Goal: Task Accomplishment & Management: Complete application form

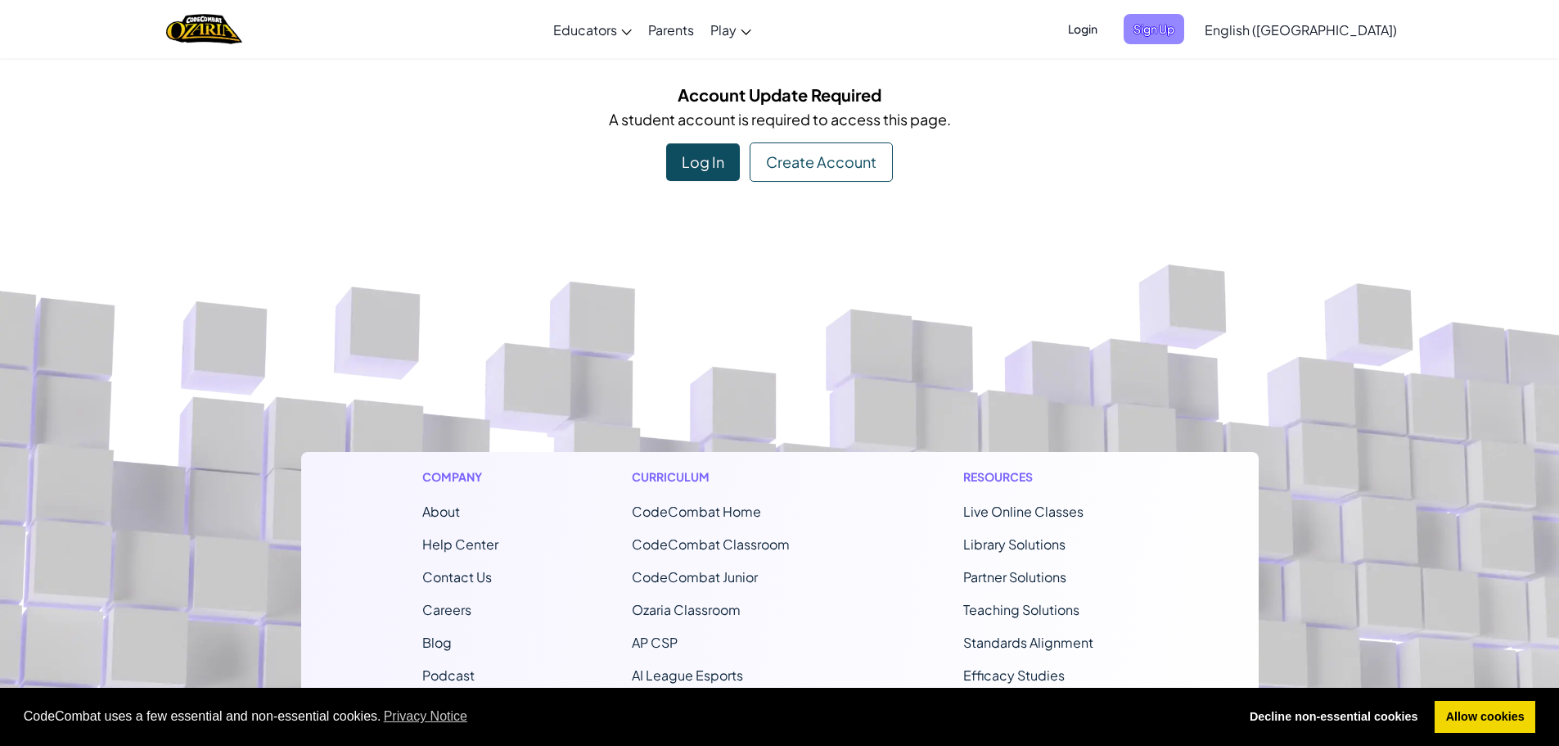
click at [1184, 19] on span "Sign Up" at bounding box center [1154, 29] width 61 height 30
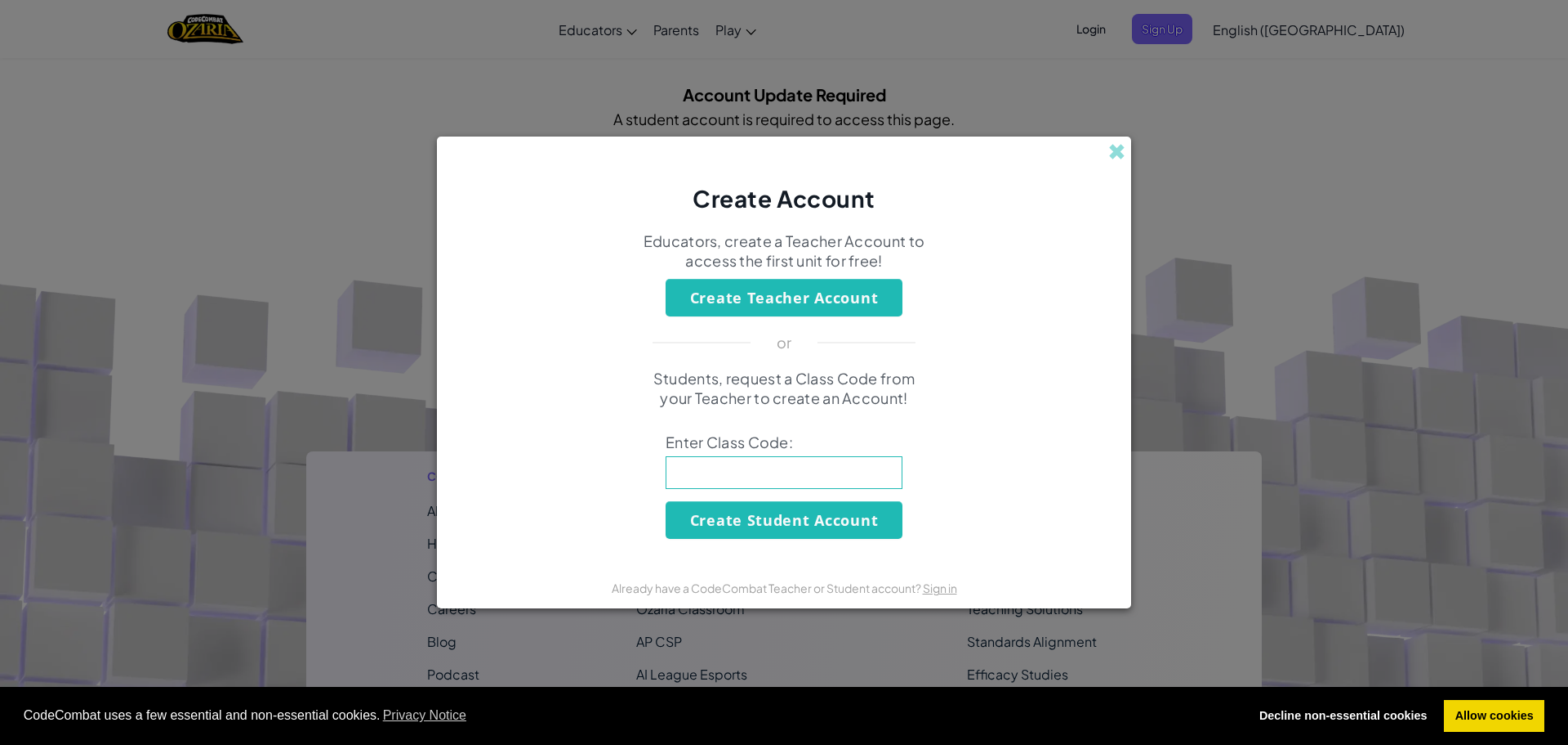
click at [754, 487] on input at bounding box center [784, 472] width 237 height 33
type input "LionpullSilly"
click at [855, 505] on button "Create Student Account" at bounding box center [784, 520] width 237 height 38
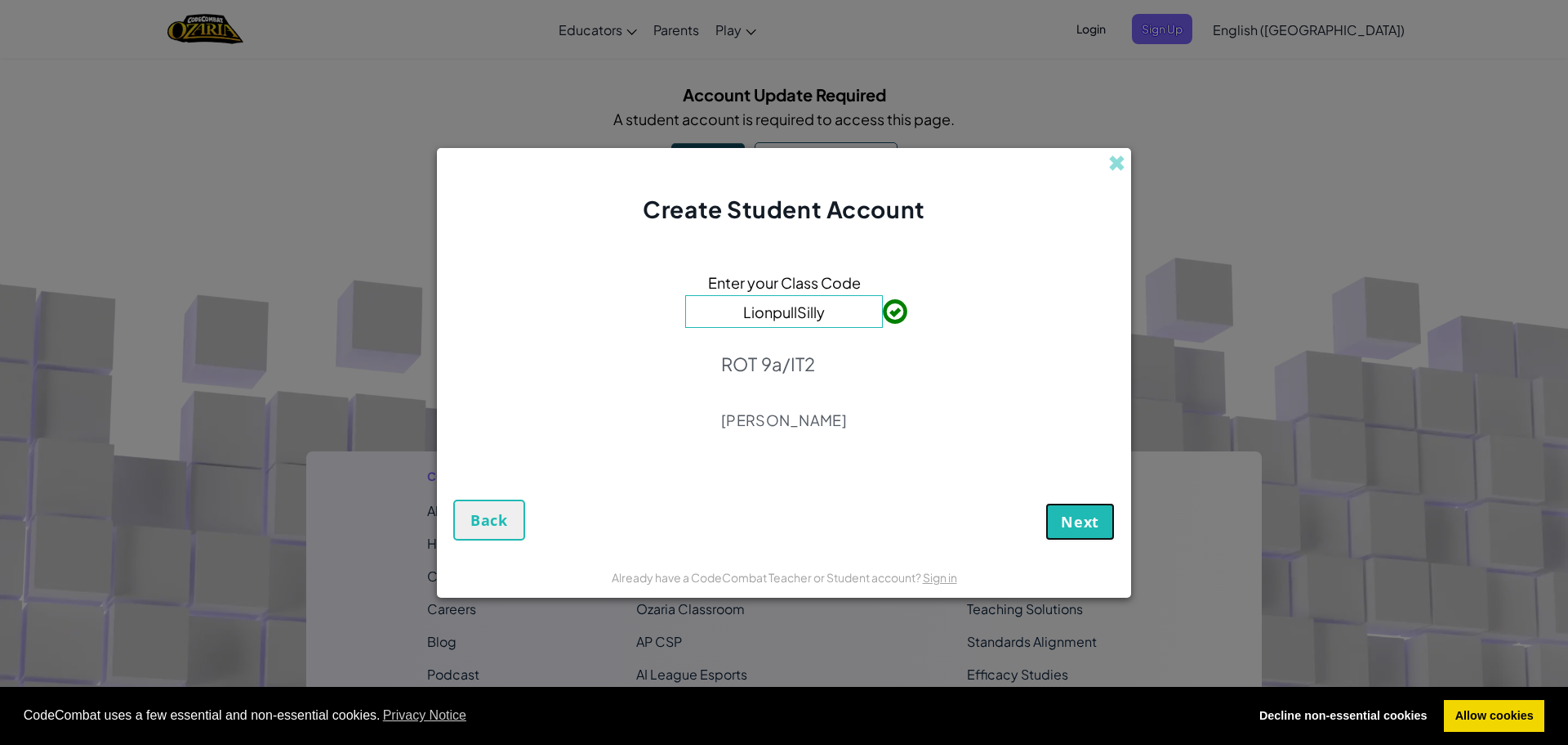
click at [1080, 515] on span "Next" at bounding box center [1080, 521] width 38 height 20
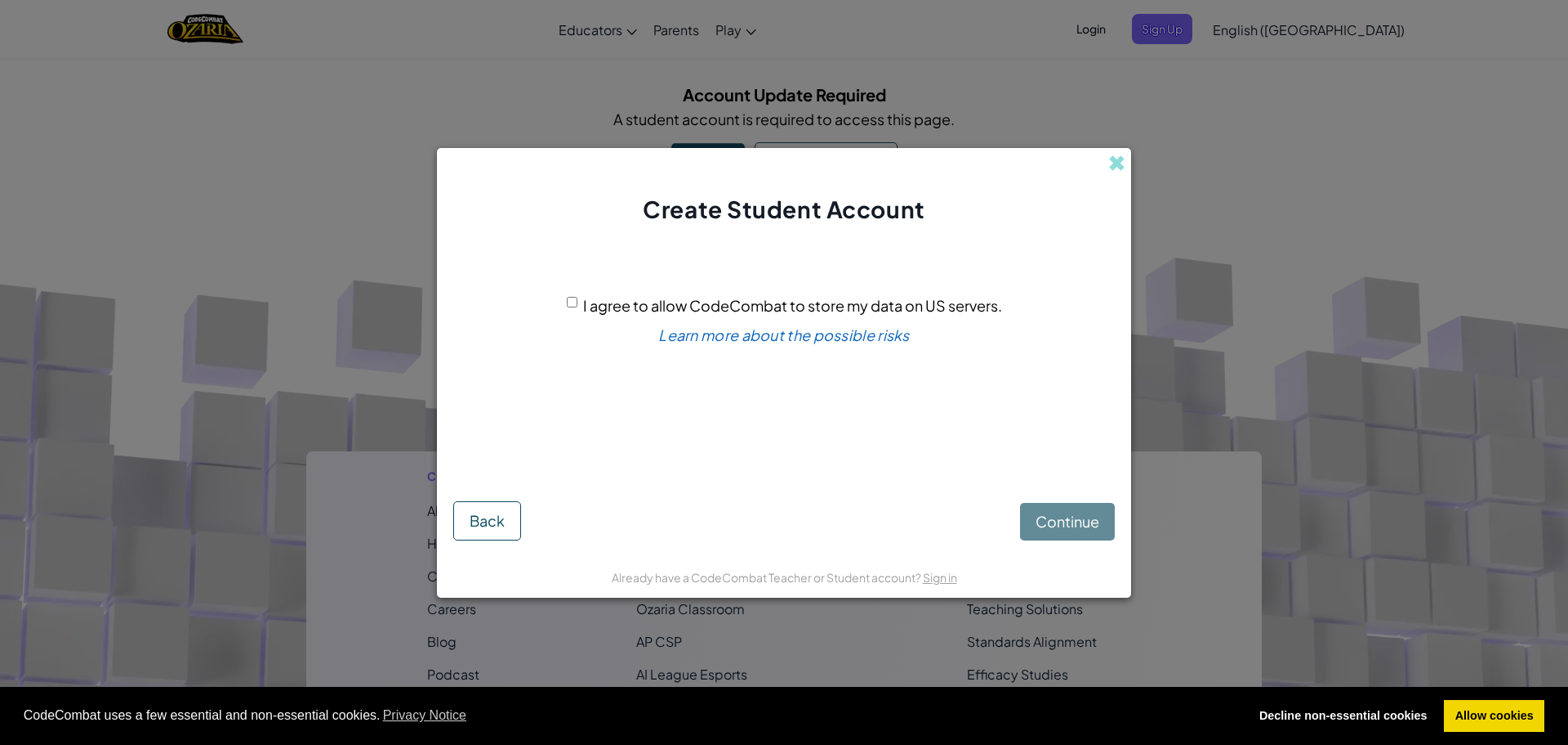
drag, startPoint x: 575, startPoint y: 300, endPoint x: 589, endPoint y: 307, distance: 15.7
click at [578, 300] on div "I agree to allow CodeCombat to store my data on US servers." at bounding box center [784, 306] width 435 height 24
click at [572, 298] on input "I agree to allow CodeCombat to store my data on US servers." at bounding box center [572, 302] width 11 height 11
checkbox input "true"
drag, startPoint x: 1114, startPoint y: 538, endPoint x: 1110, endPoint y: 524, distance: 14.6
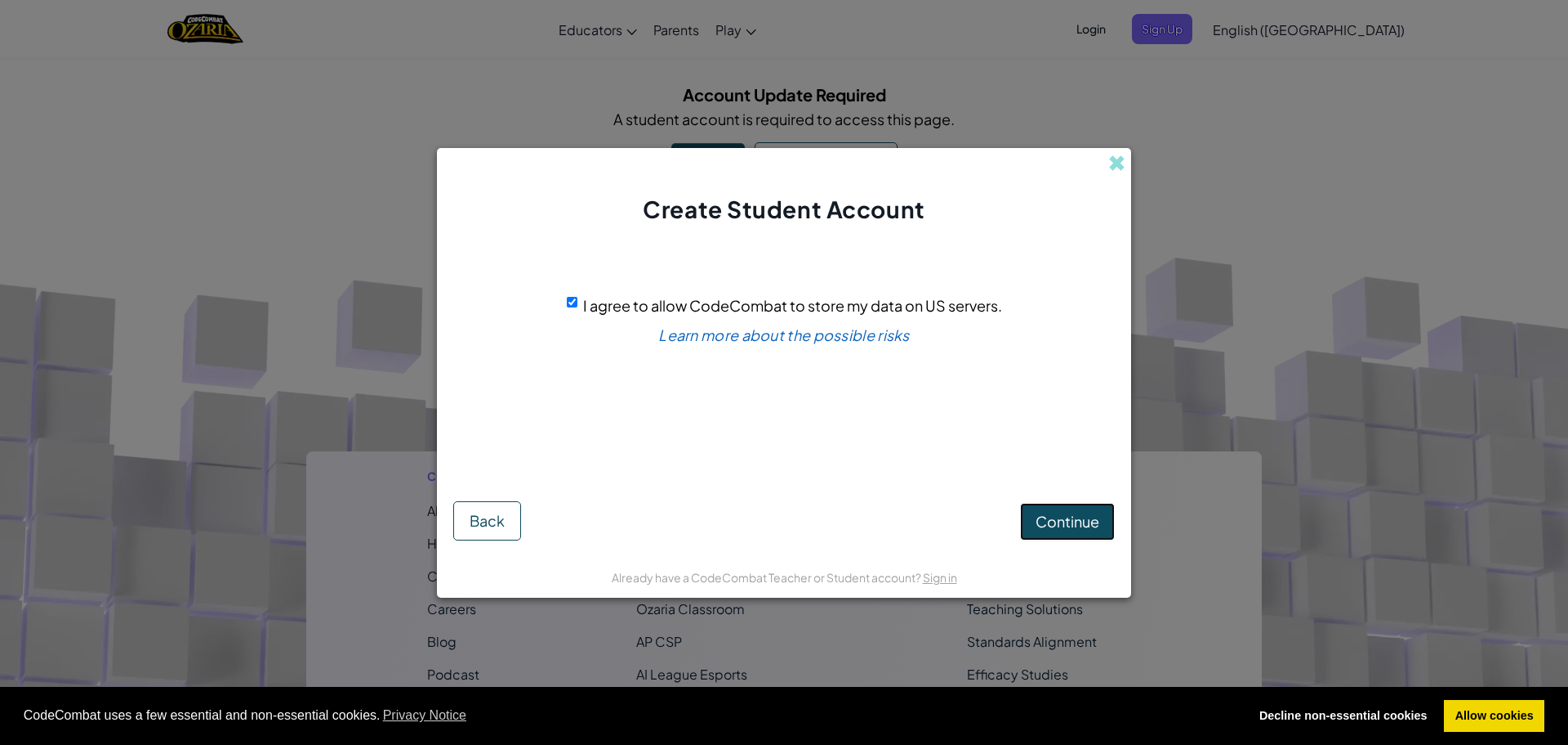
click at [1111, 524] on button "Continue" at bounding box center [1067, 521] width 95 height 38
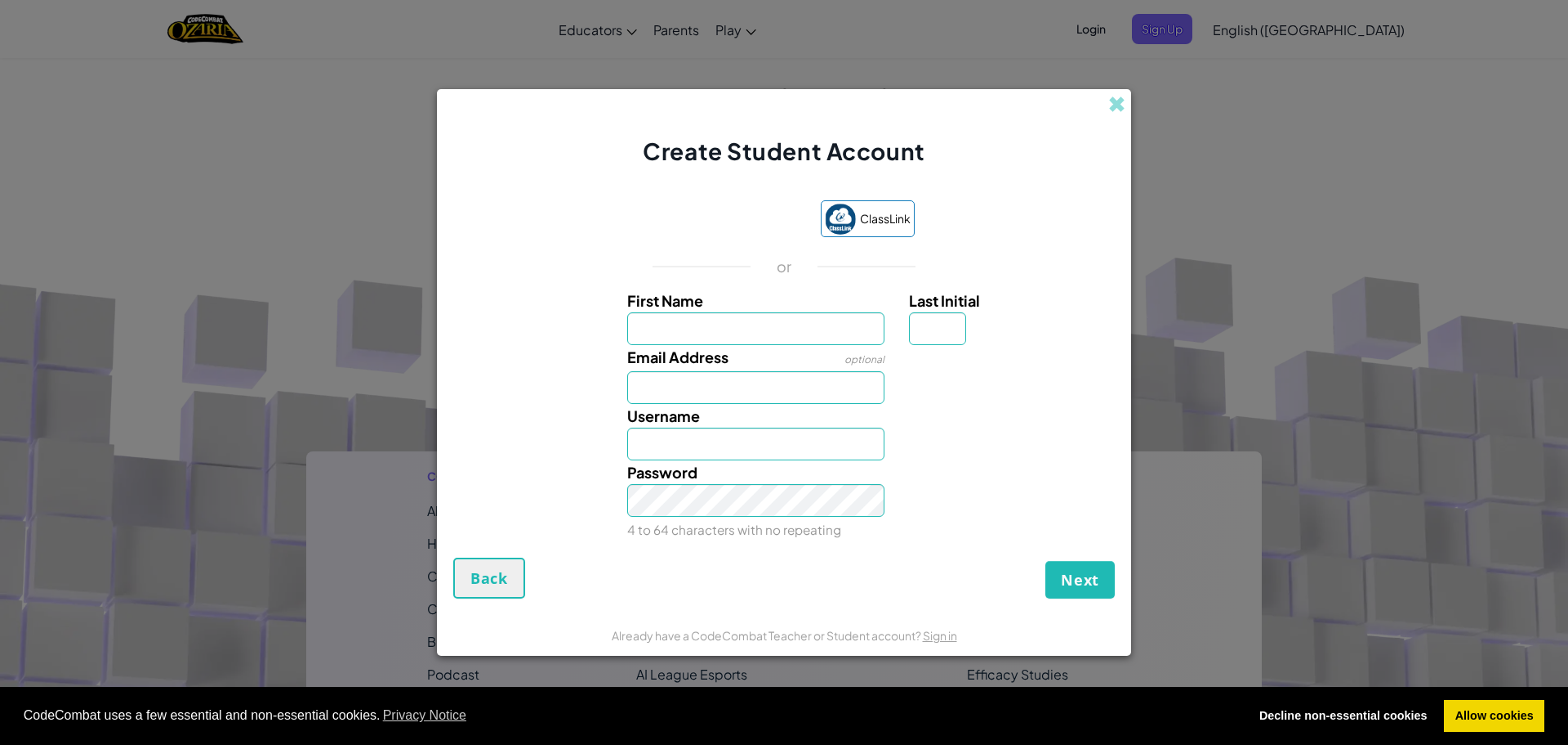
type input "e"
click at [817, 389] on input "Email Address" at bounding box center [757, 387] width 259 height 33
type input "[EMAIL_ADDRESS][DOMAIN_NAME]"
click at [801, 440] on input "Username" at bounding box center [757, 443] width 259 height 33
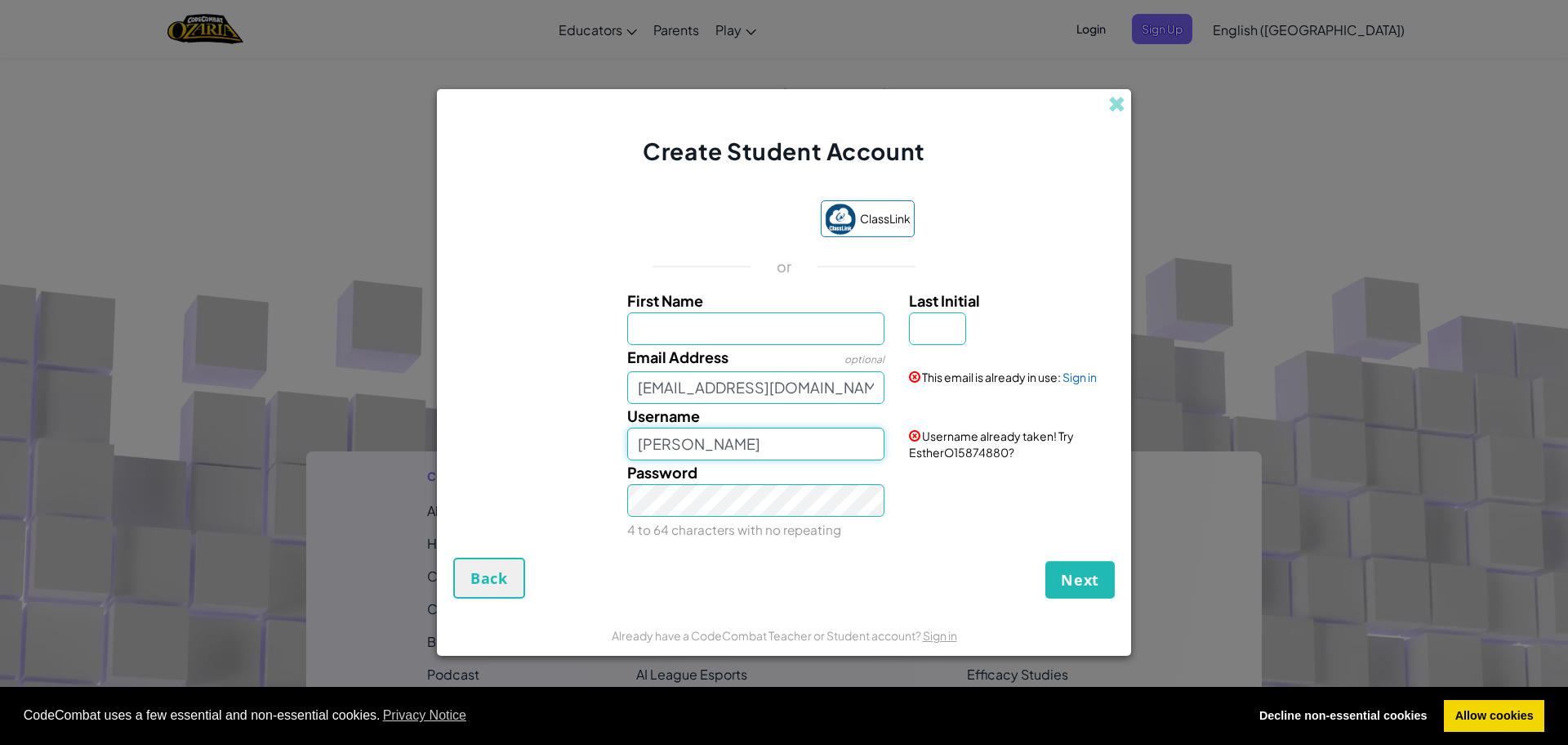
type input "EstherO123"
click at [1087, 594] on button "Next" at bounding box center [1081, 579] width 70 height 38
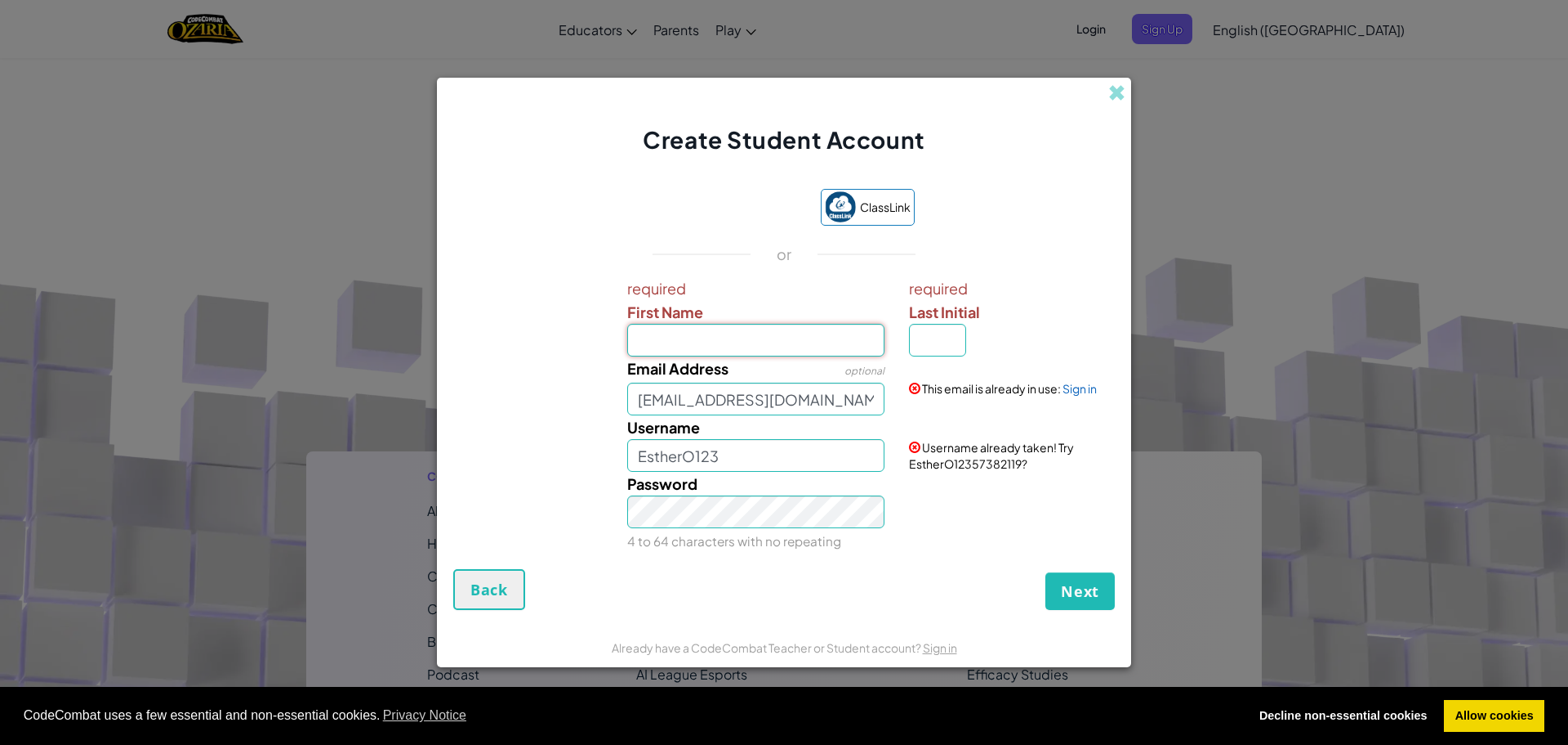
click at [821, 345] on input "First Name" at bounding box center [757, 340] width 259 height 33
type input "[PERSON_NAME]"
click at [1107, 585] on button "Next" at bounding box center [1081, 591] width 70 height 38
click at [711, 454] on input "[PERSON_NAME]" at bounding box center [757, 454] width 259 height 33
type input "EstherO123"
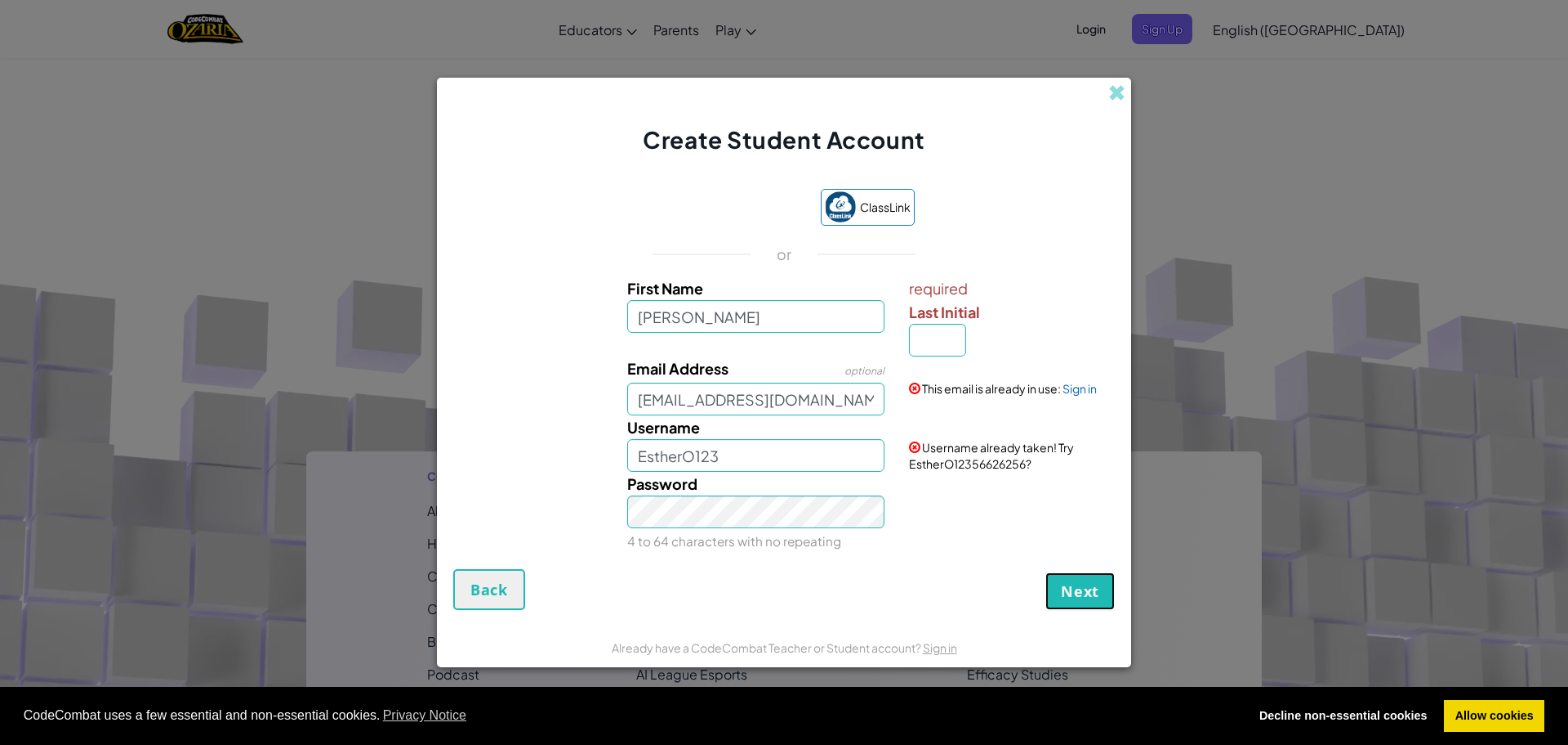
click at [1092, 596] on span "Next" at bounding box center [1080, 591] width 38 height 20
click at [1090, 594] on span "Next" at bounding box center [1080, 591] width 38 height 20
click at [1089, 594] on span "Next" at bounding box center [1080, 591] width 38 height 20
click at [1083, 593] on span "Next" at bounding box center [1080, 591] width 38 height 20
drag, startPoint x: 1084, startPoint y: 553, endPoint x: 1028, endPoint y: 484, distance: 88.9
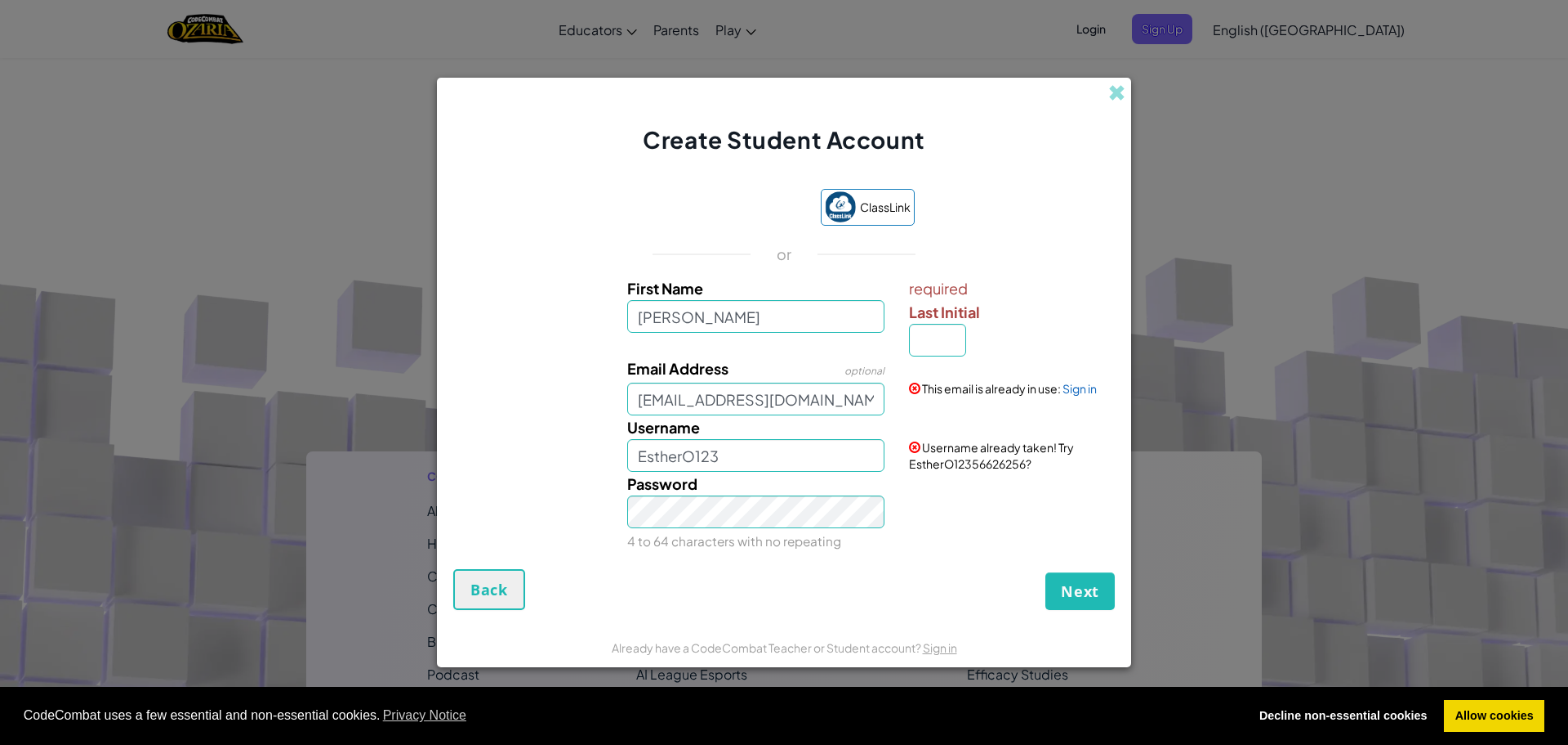
click at [1028, 484] on div "Password 4 to 64 characters with no repeating" at bounding box center [784, 511] width 678 height 81
click at [1122, 101] on span at bounding box center [1117, 92] width 17 height 17
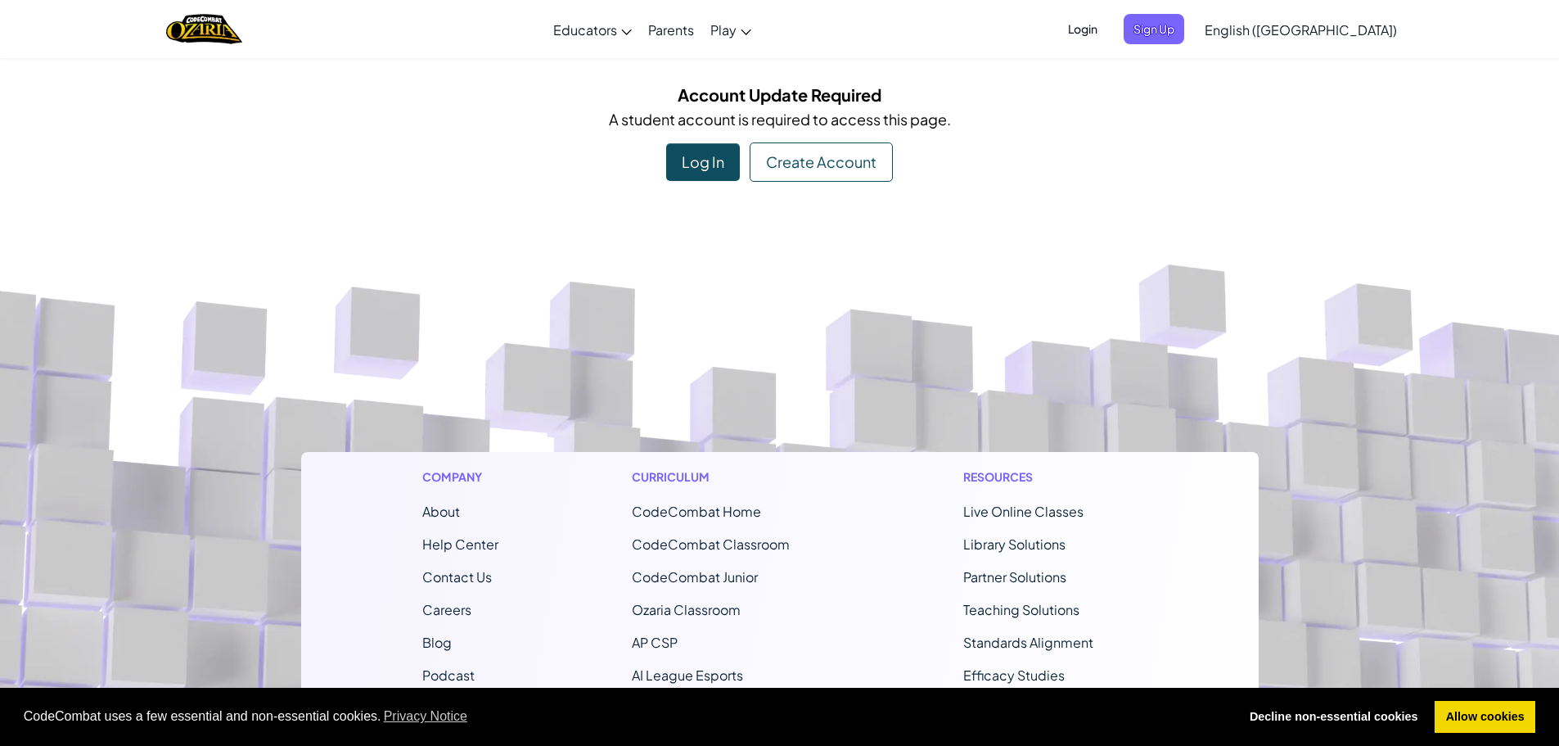
click at [1107, 43] on span "Login" at bounding box center [1082, 29] width 49 height 30
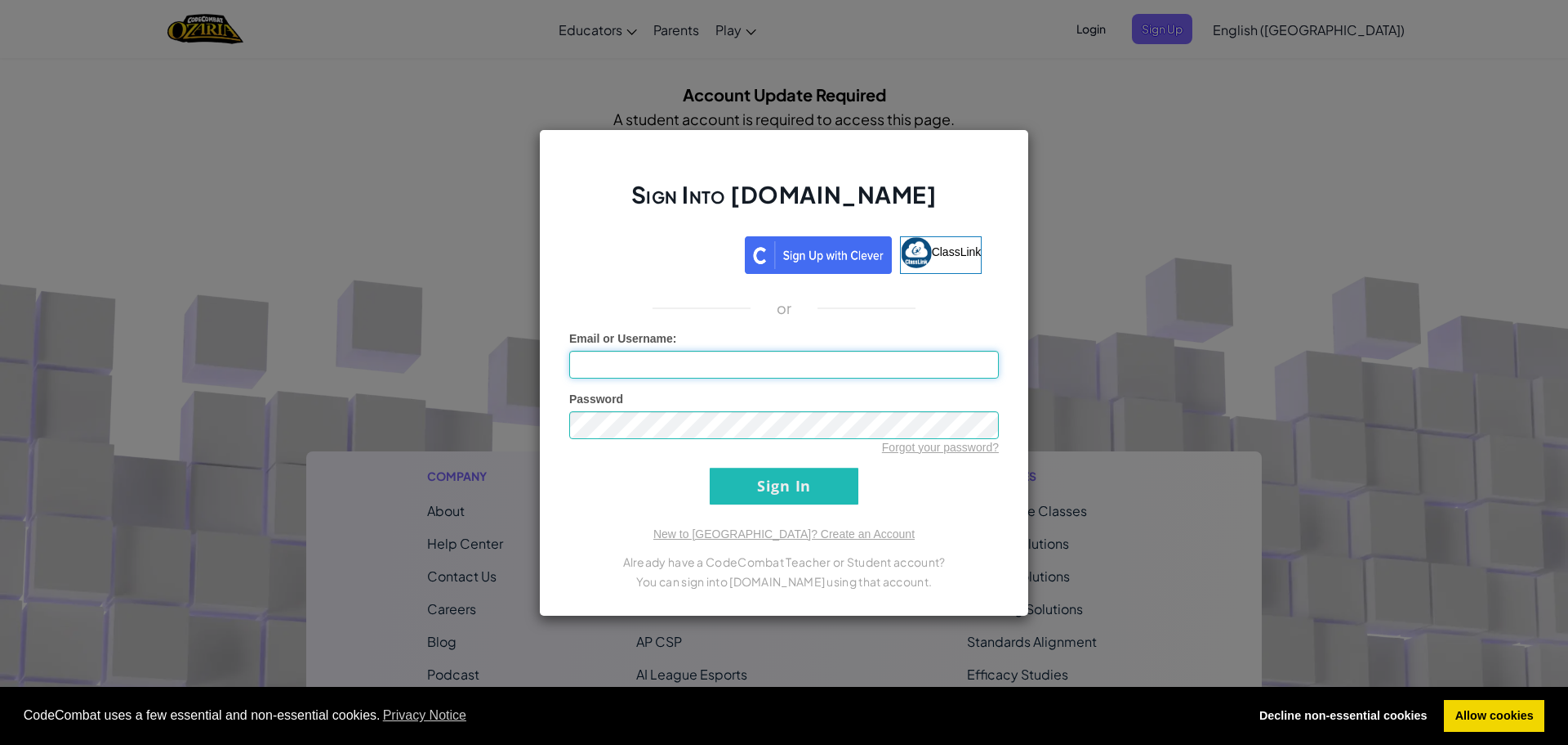
type input "EstherO123"
click at [1212, 61] on div "Sign Into [DOMAIN_NAME] ClassLink or Unknown Error Email or Username : EstherO1…" at bounding box center [784, 372] width 1568 height 745
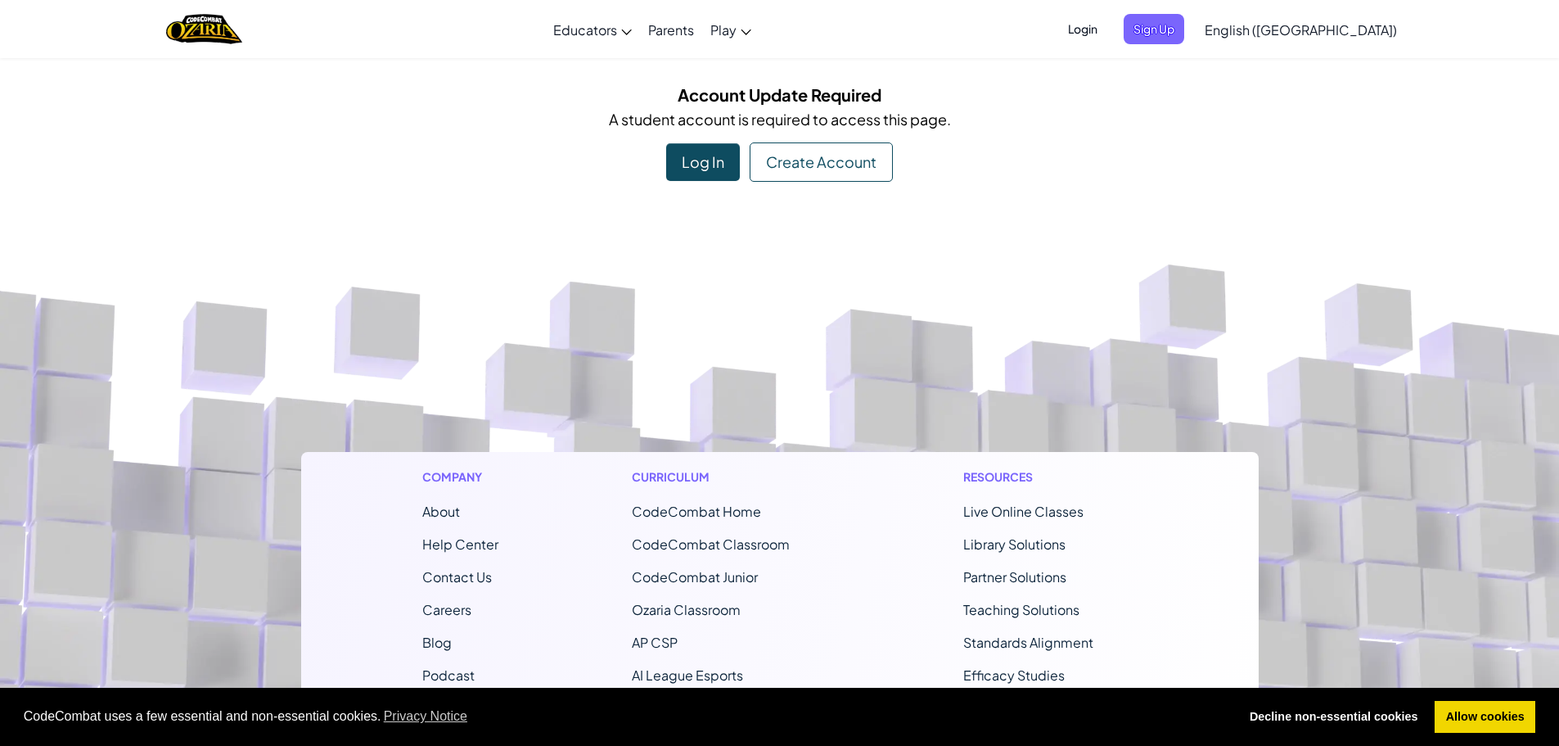
click at [1107, 39] on span "Login" at bounding box center [1082, 29] width 49 height 30
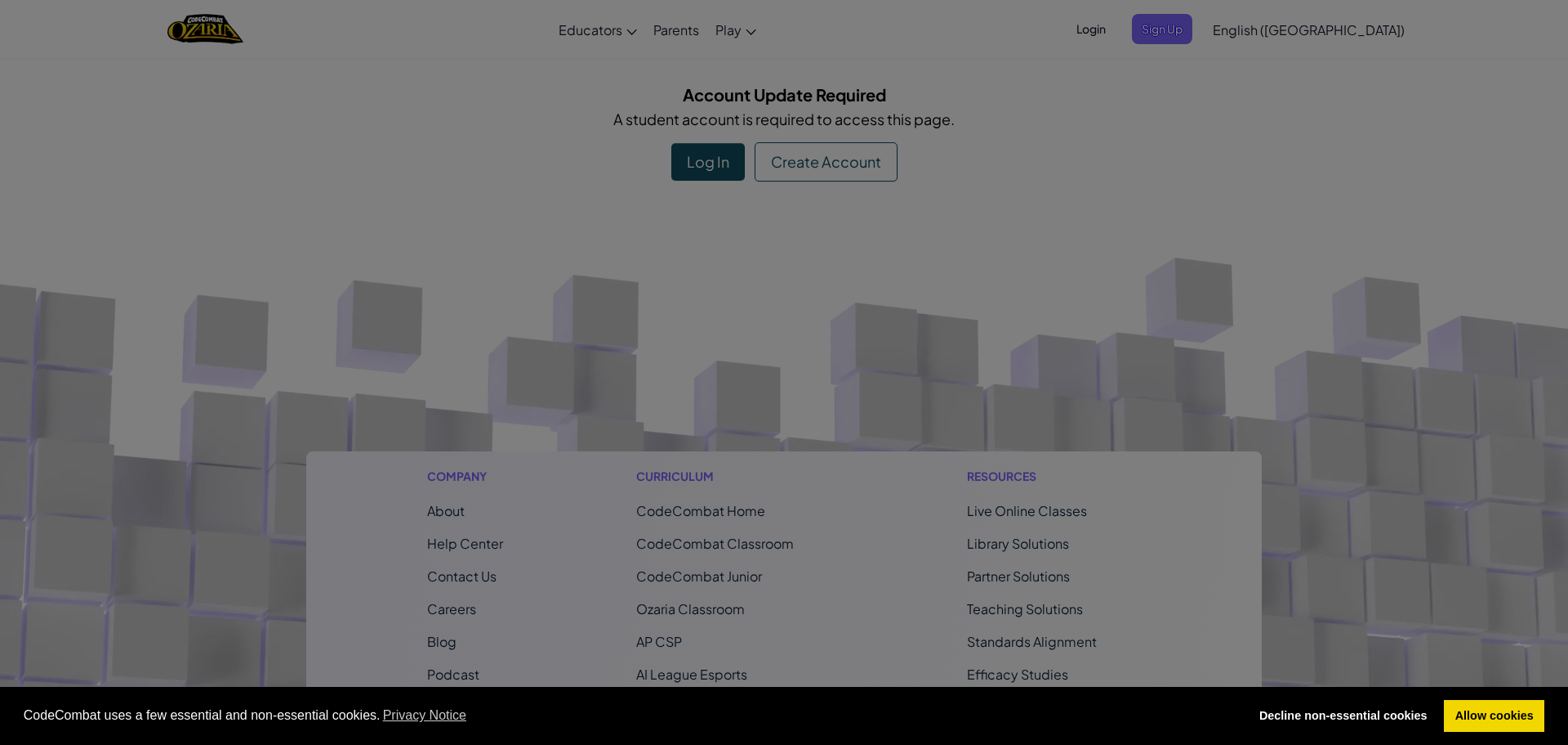
type input "EstherO123"
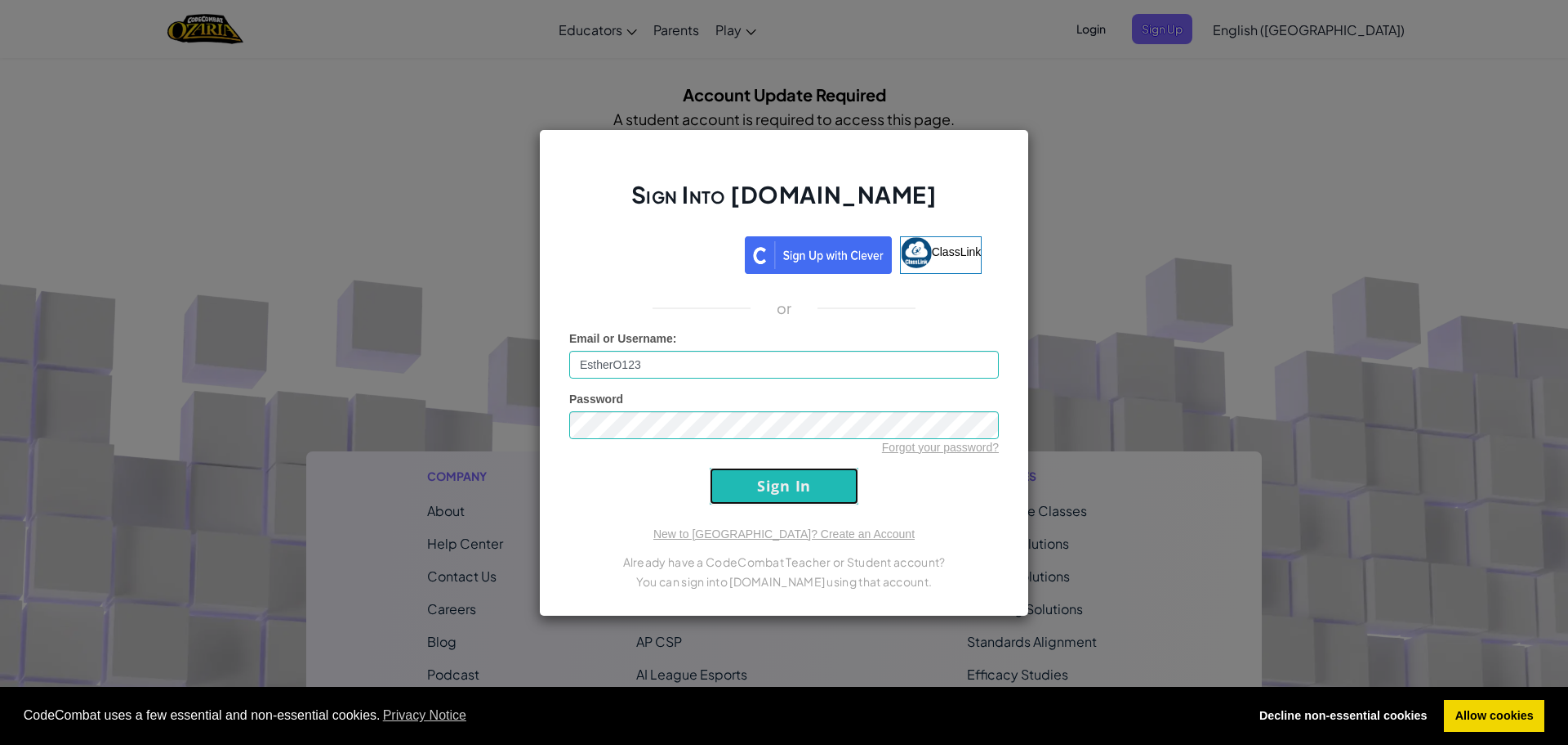
click at [803, 482] on input "Sign In" at bounding box center [784, 485] width 149 height 37
